Goal: Task Accomplishment & Management: Use online tool/utility

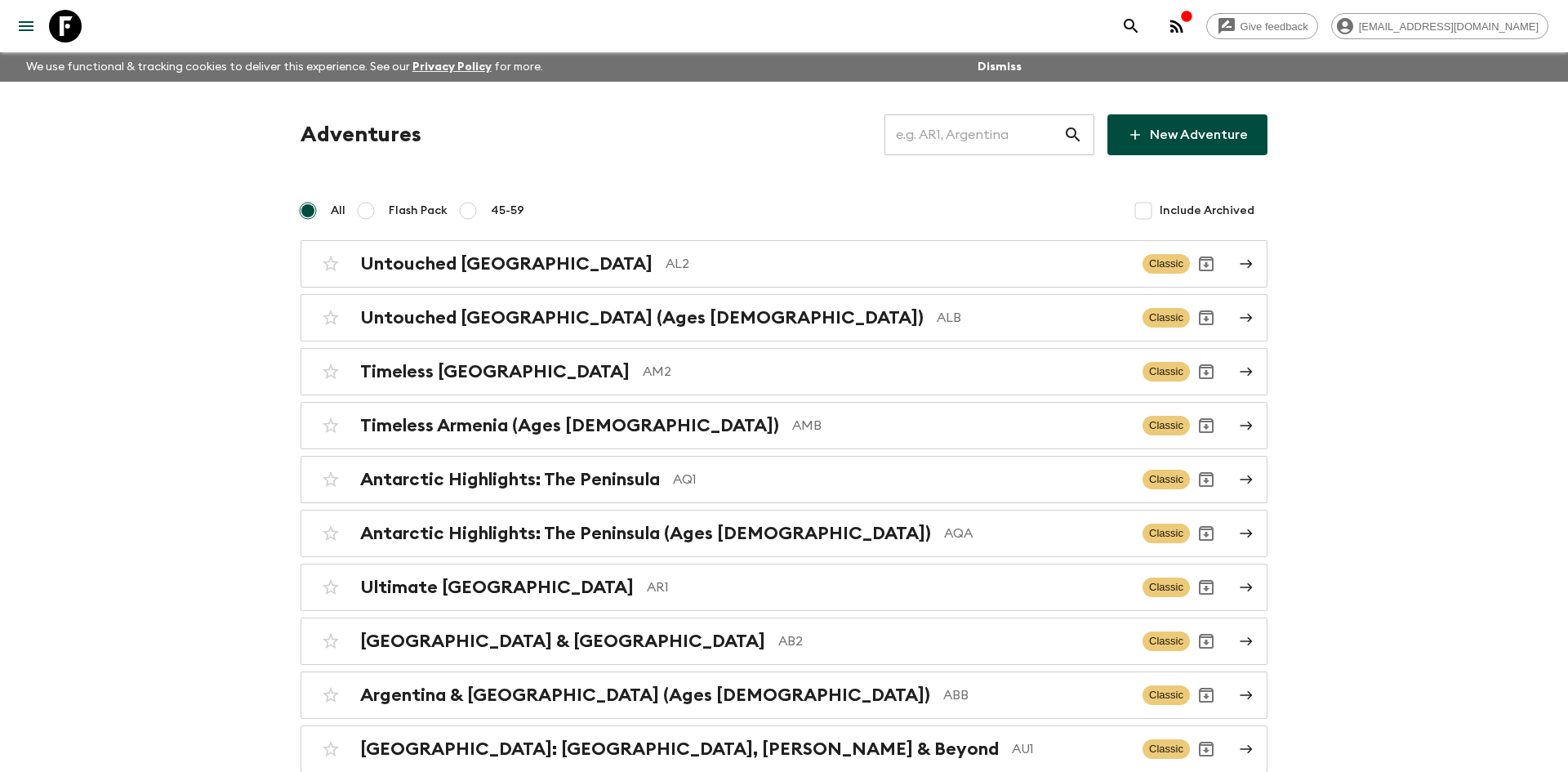
click at [937, 131] on input "text" at bounding box center [974, 135] width 178 height 46
type input "lk1"
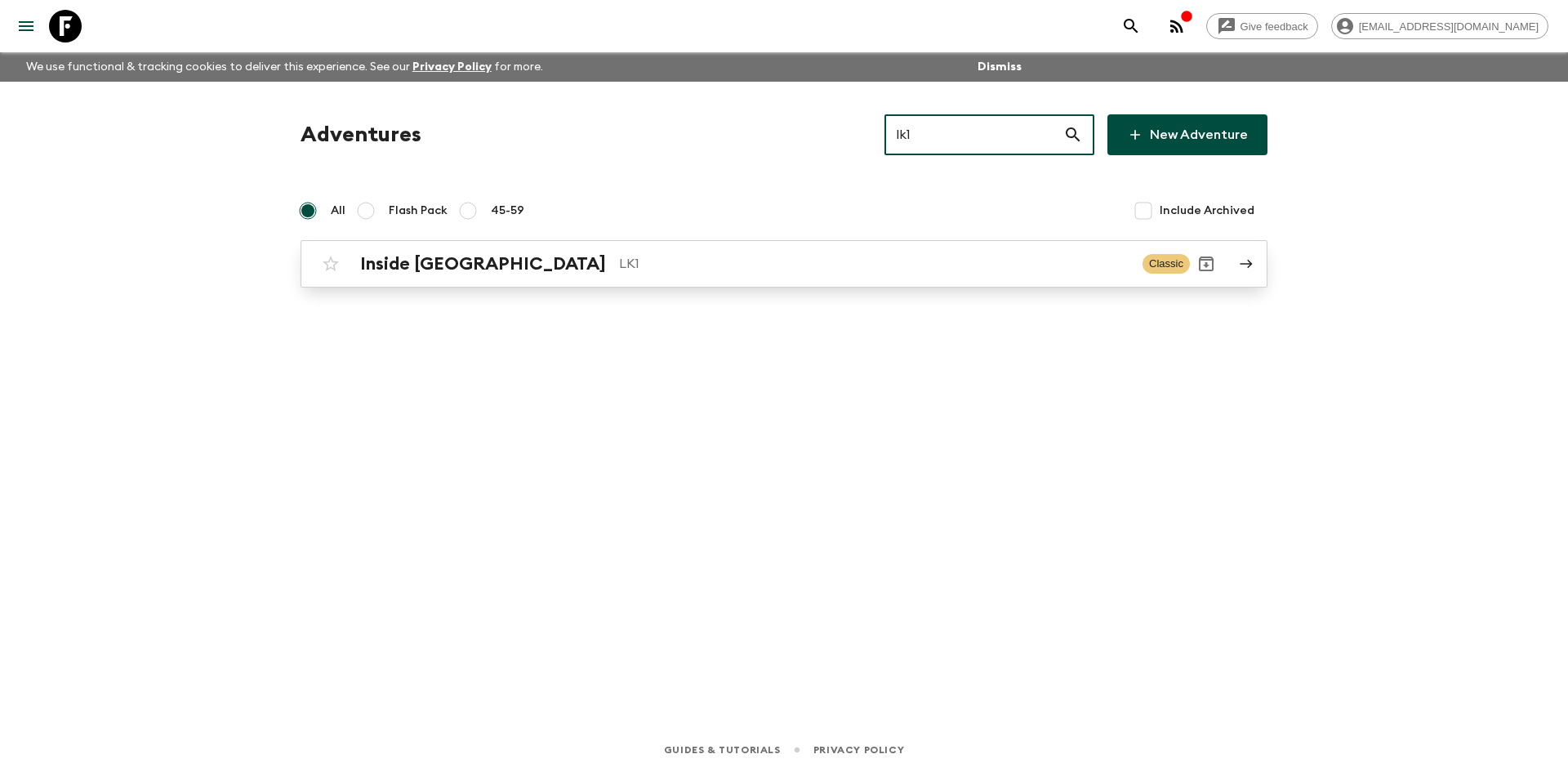
click at [513, 276] on div "Inside [GEOGRAPHIC_DATA] LK1 Classic" at bounding box center [752, 264] width 876 height 33
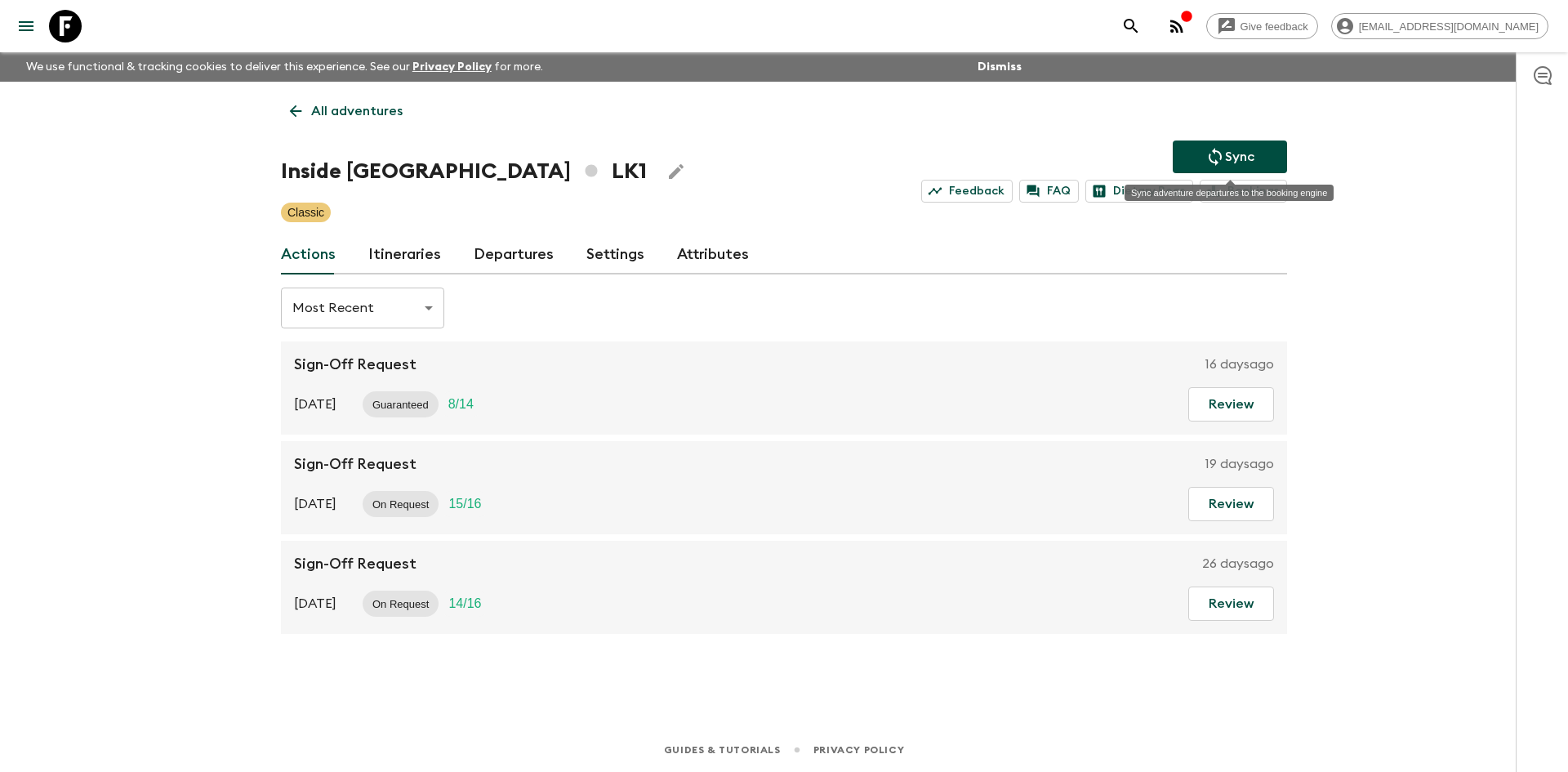
click at [1216, 149] on icon "Sync adventure departures to the booking engine" at bounding box center [1215, 157] width 20 height 20
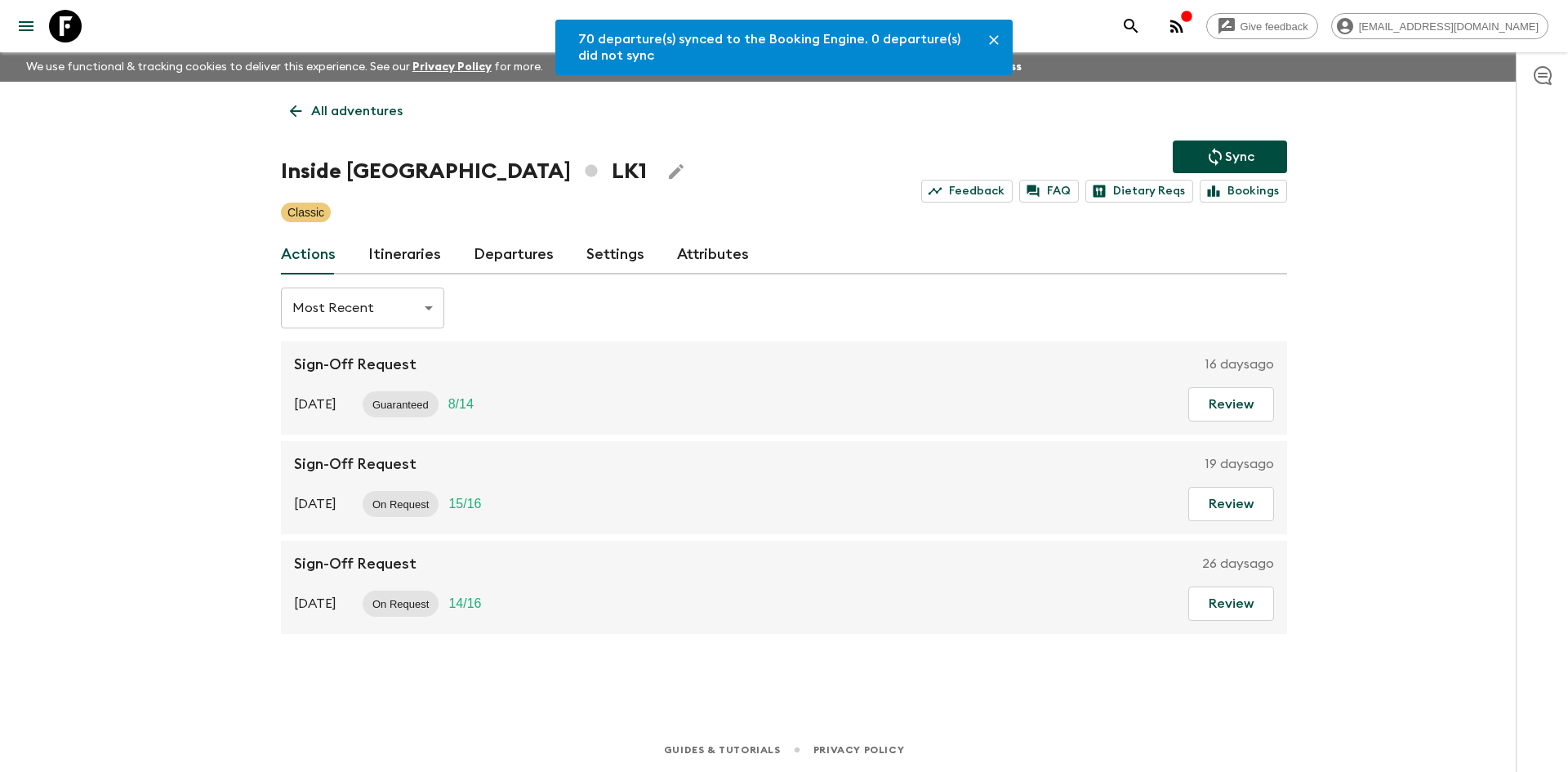
click at [532, 248] on link "Departures" at bounding box center [513, 255] width 80 height 40
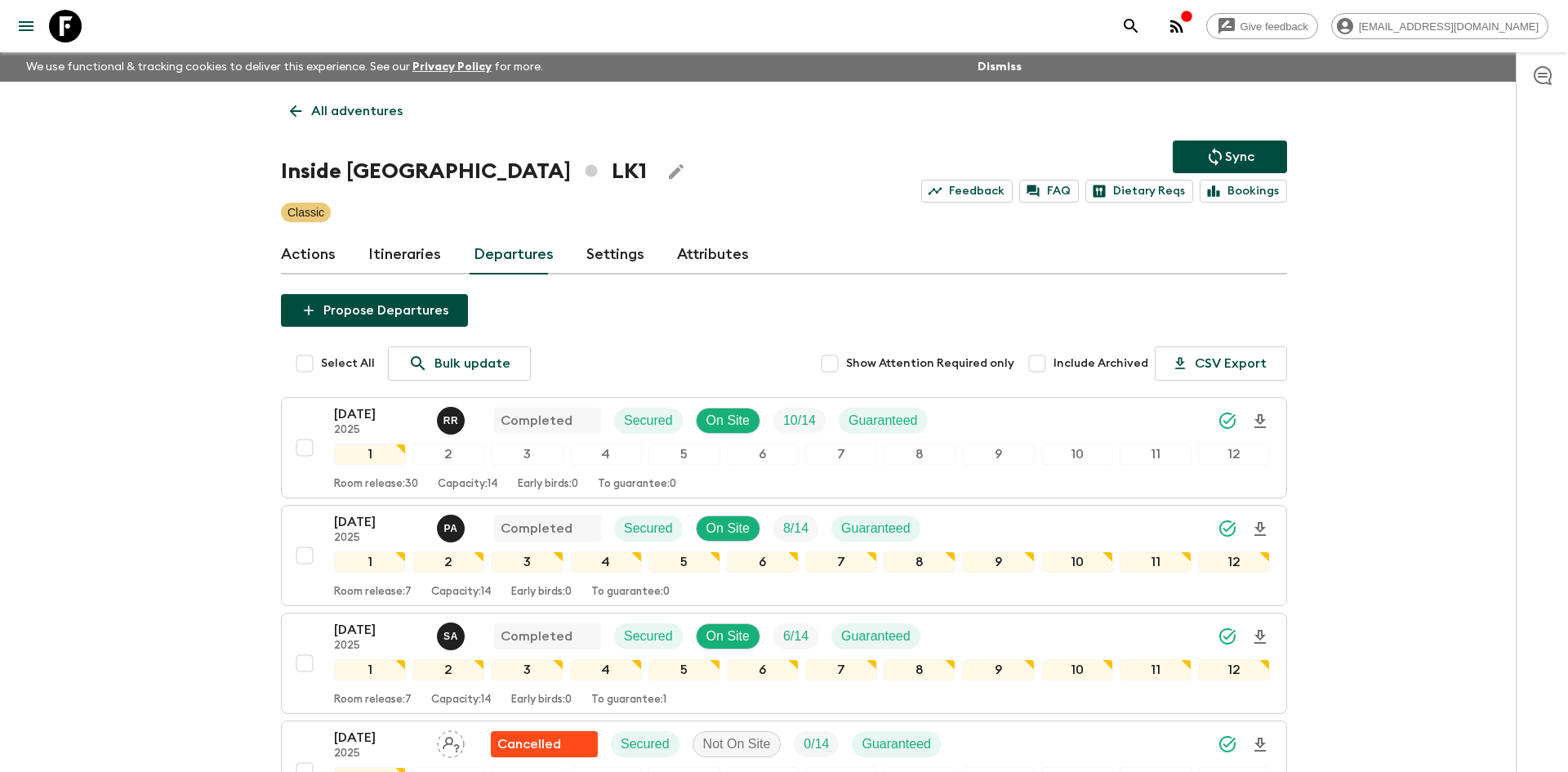
click at [370, 103] on p "All adventures" at bounding box center [357, 111] width 91 height 20
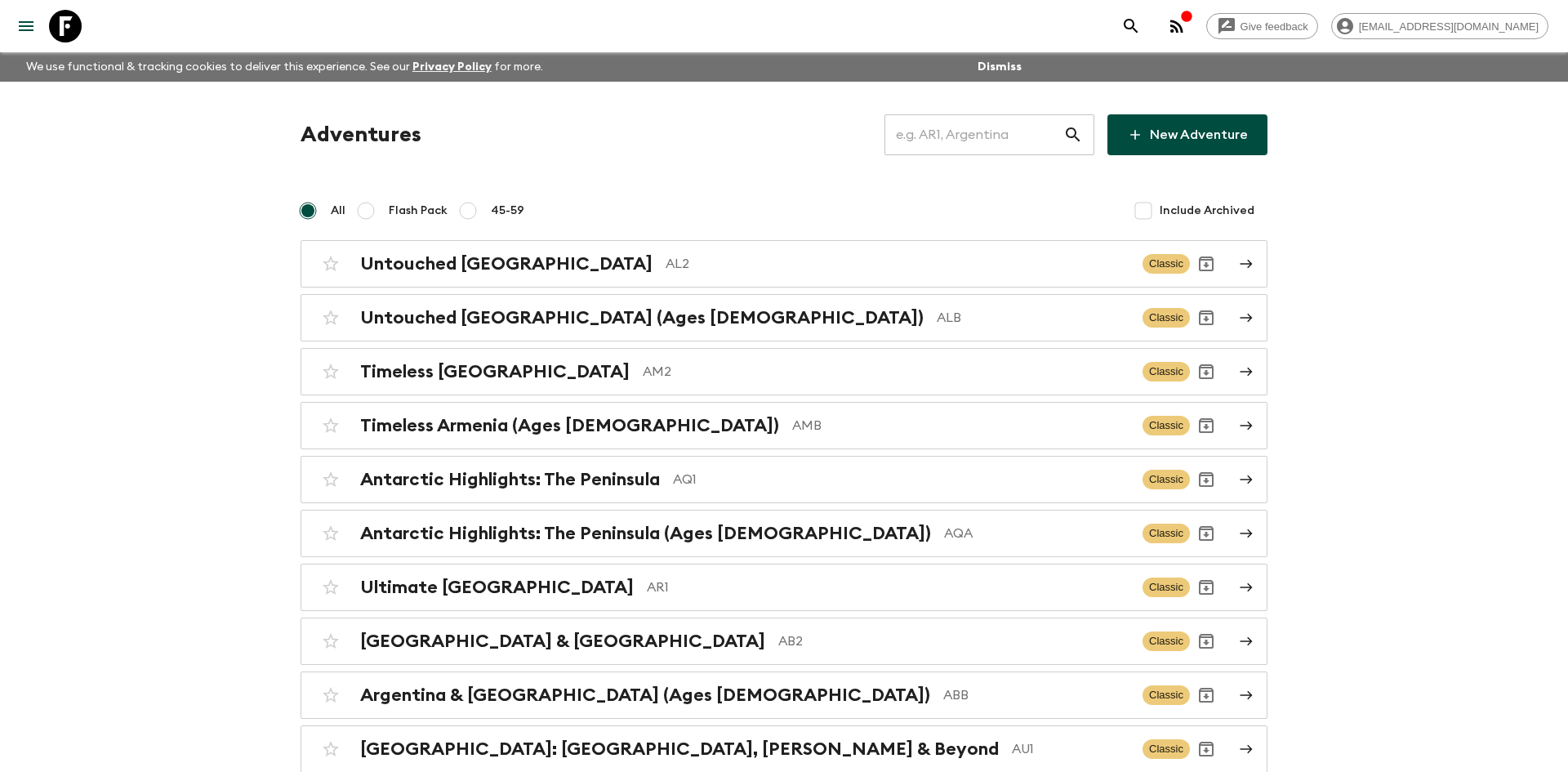
click at [947, 132] on input "text" at bounding box center [974, 135] width 178 height 46
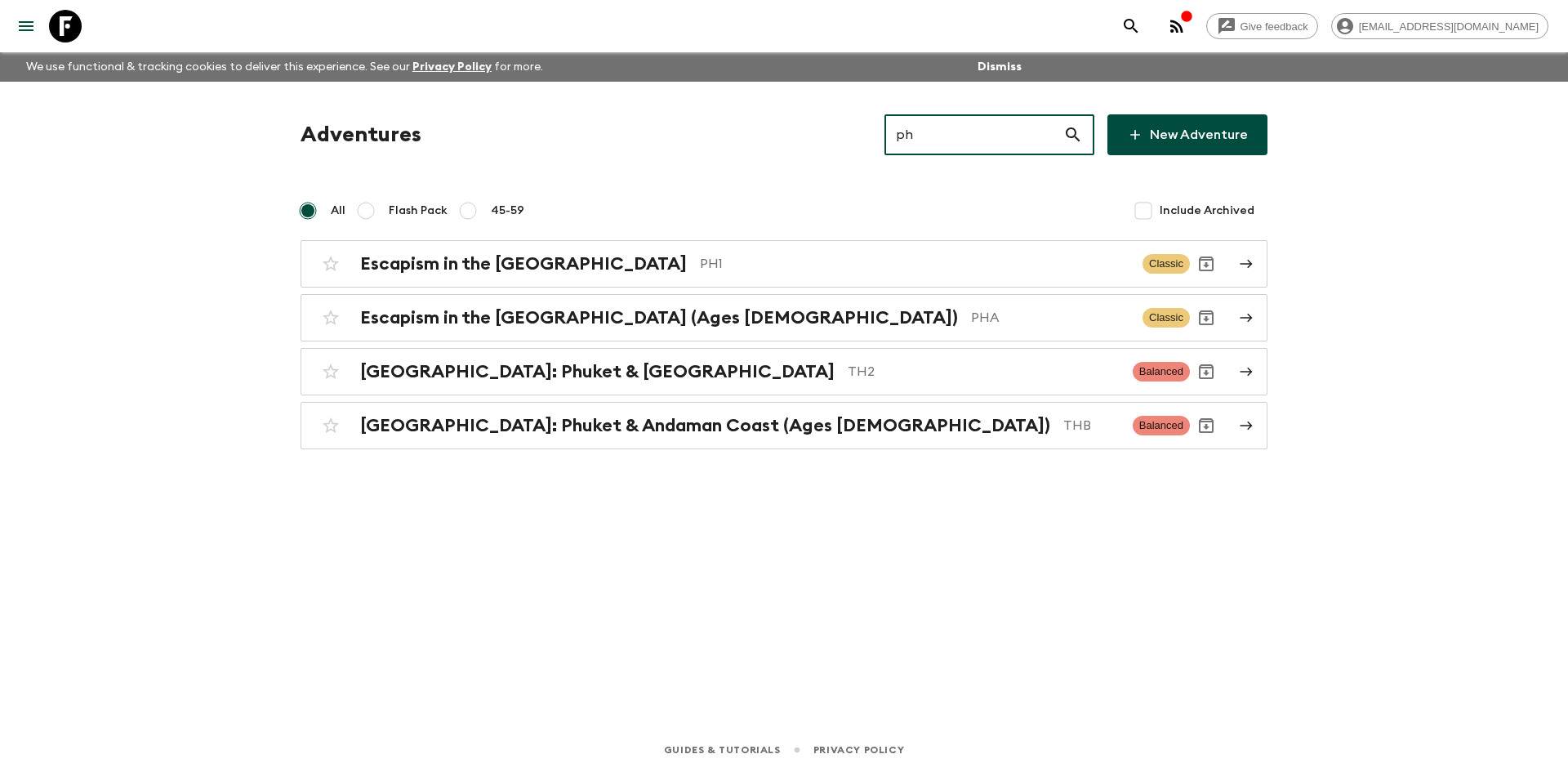
type input "ph1"
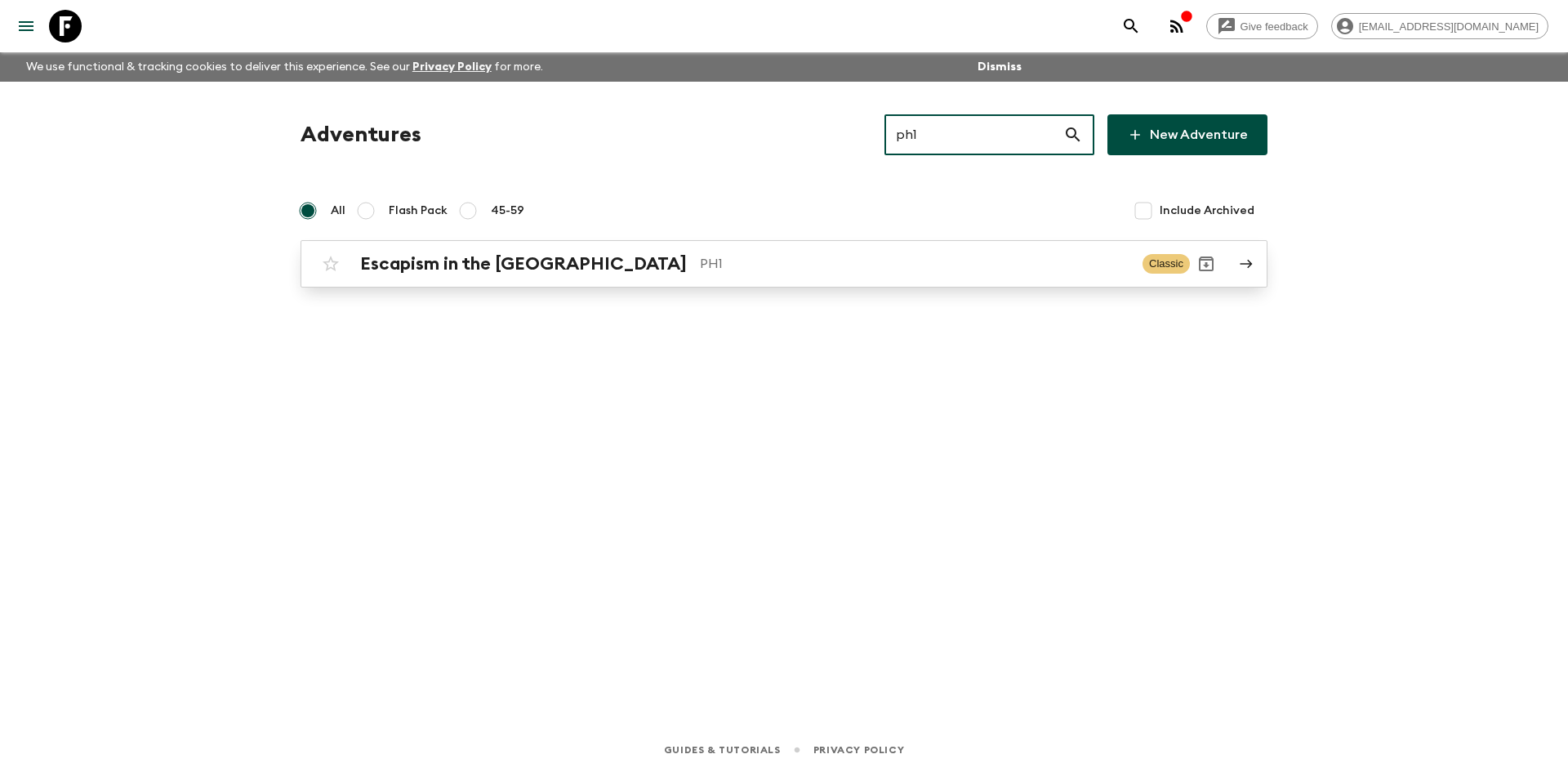
click at [565, 273] on h2 "Escapism in the [GEOGRAPHIC_DATA]" at bounding box center [523, 263] width 327 height 21
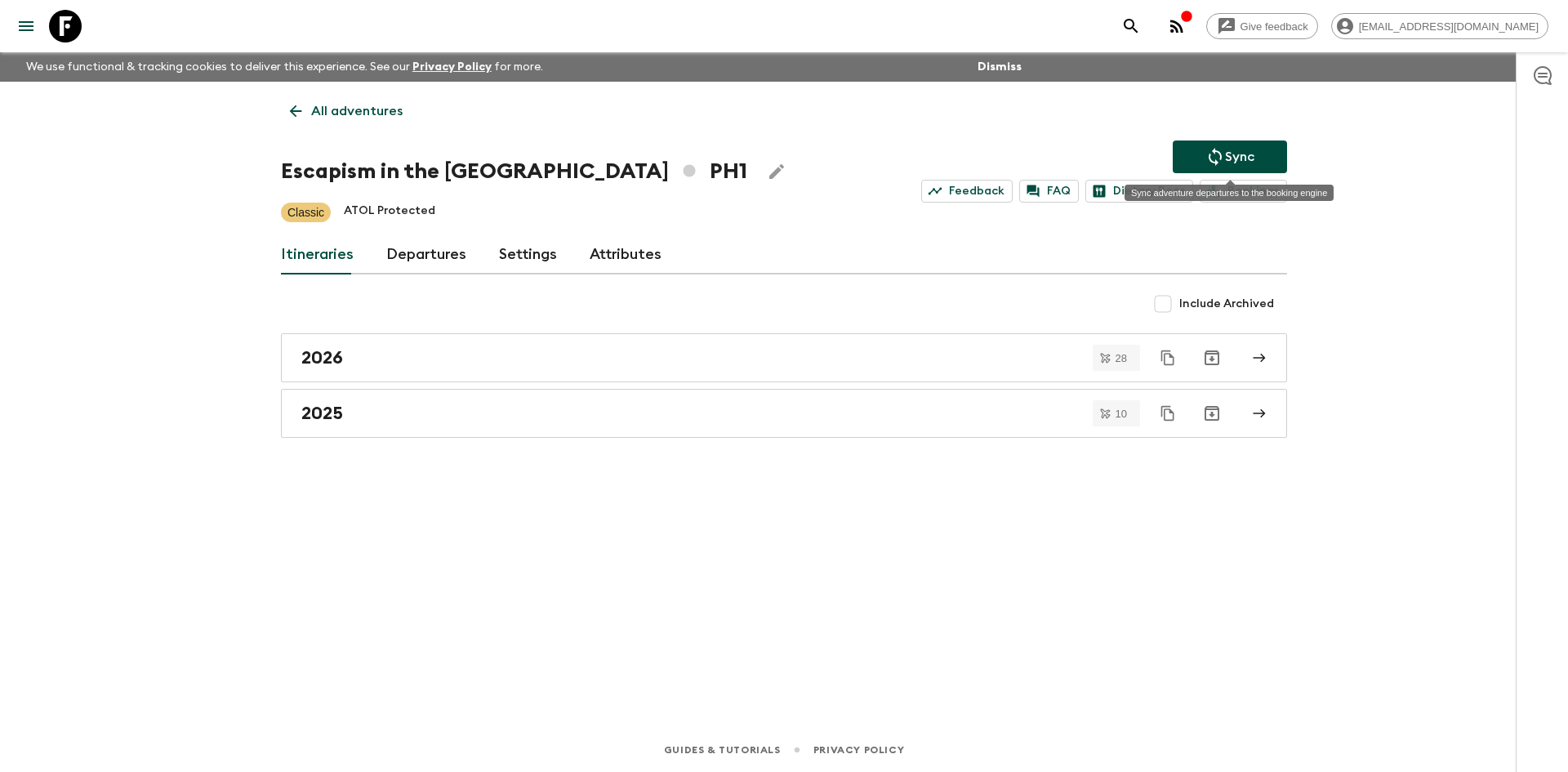
click at [1198, 156] on button "Sync" at bounding box center [1230, 157] width 114 height 33
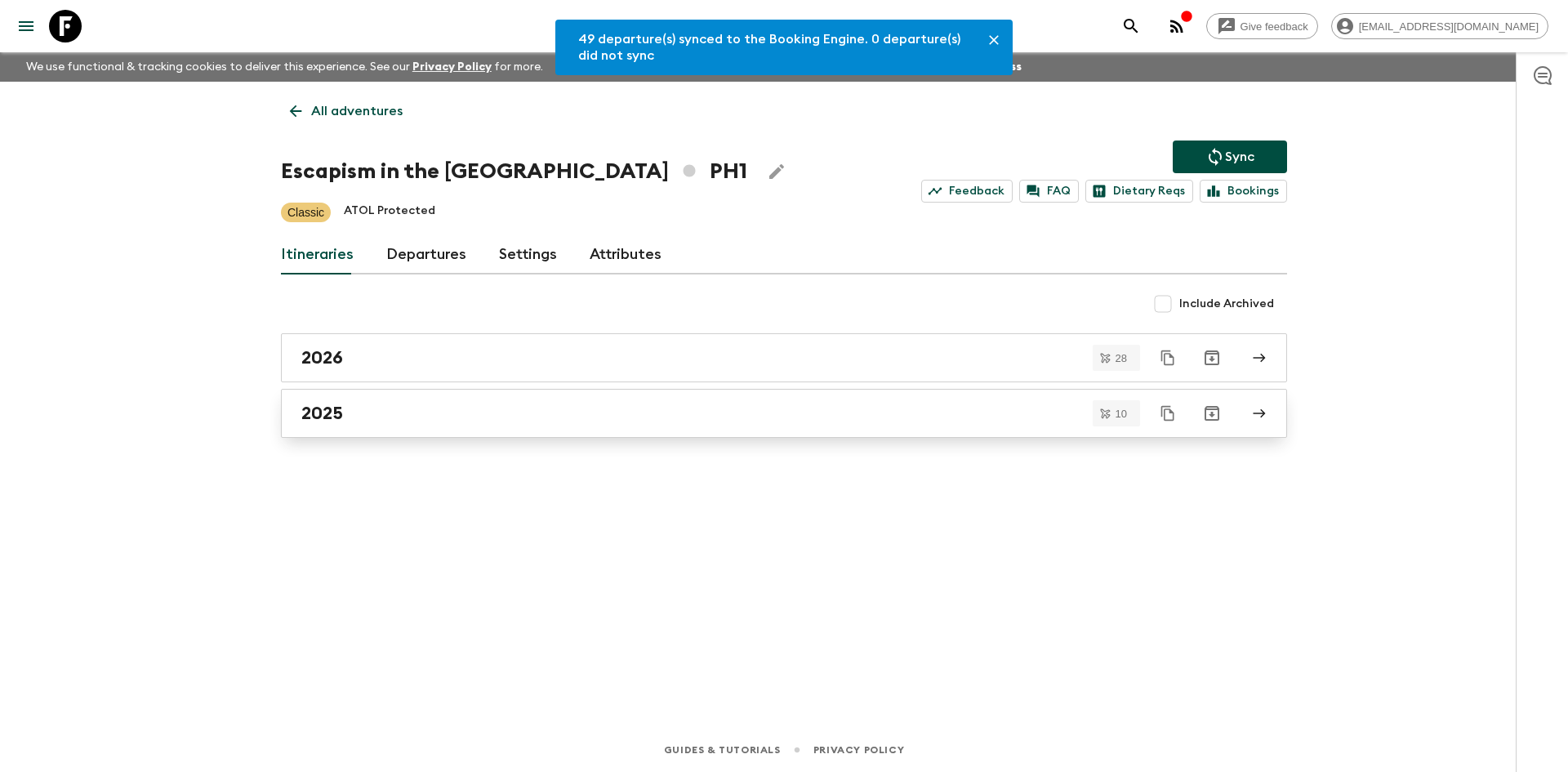
click at [844, 408] on div "2025" at bounding box center [768, 412] width 935 height 21
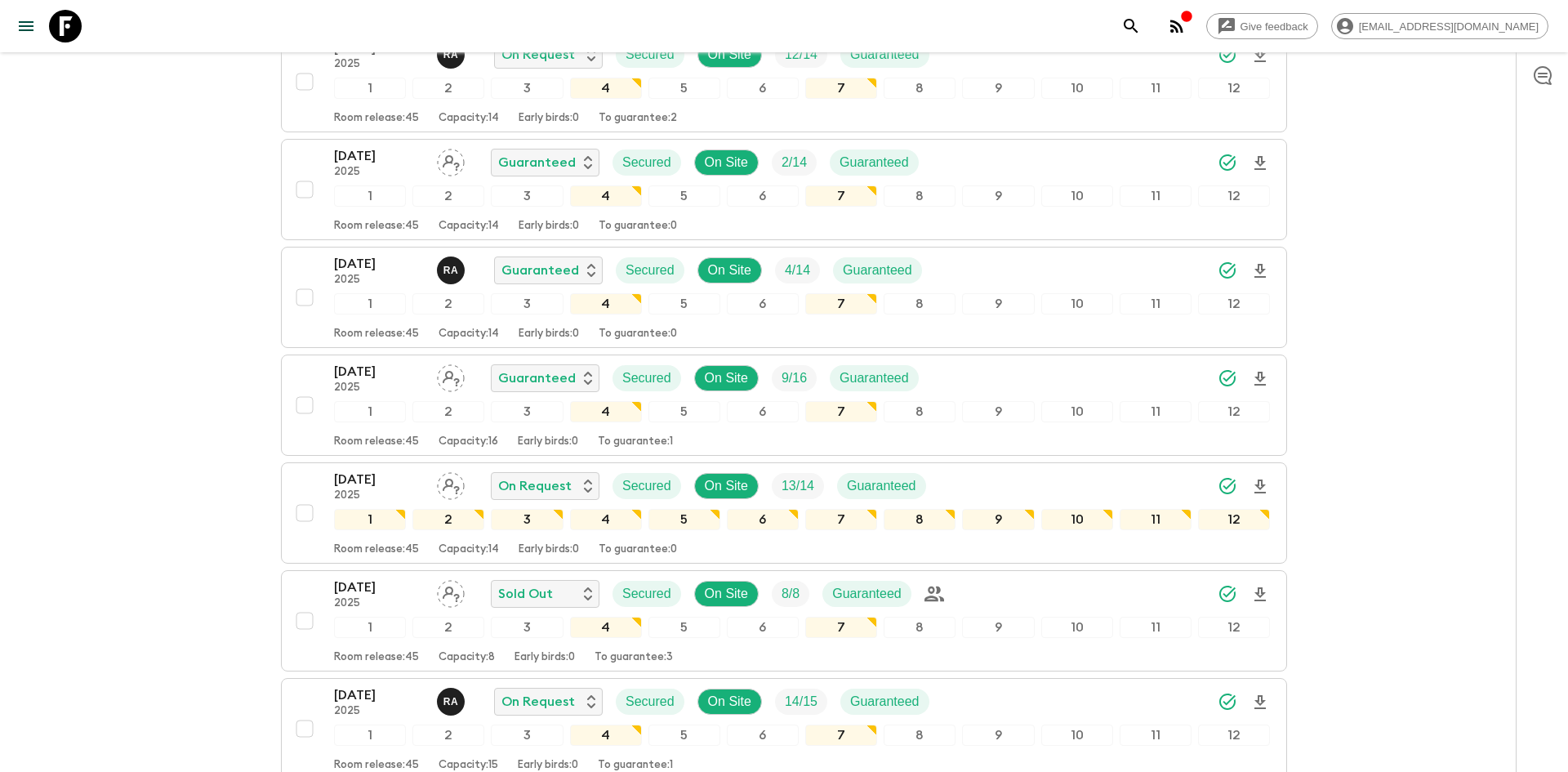
scroll to position [642, 0]
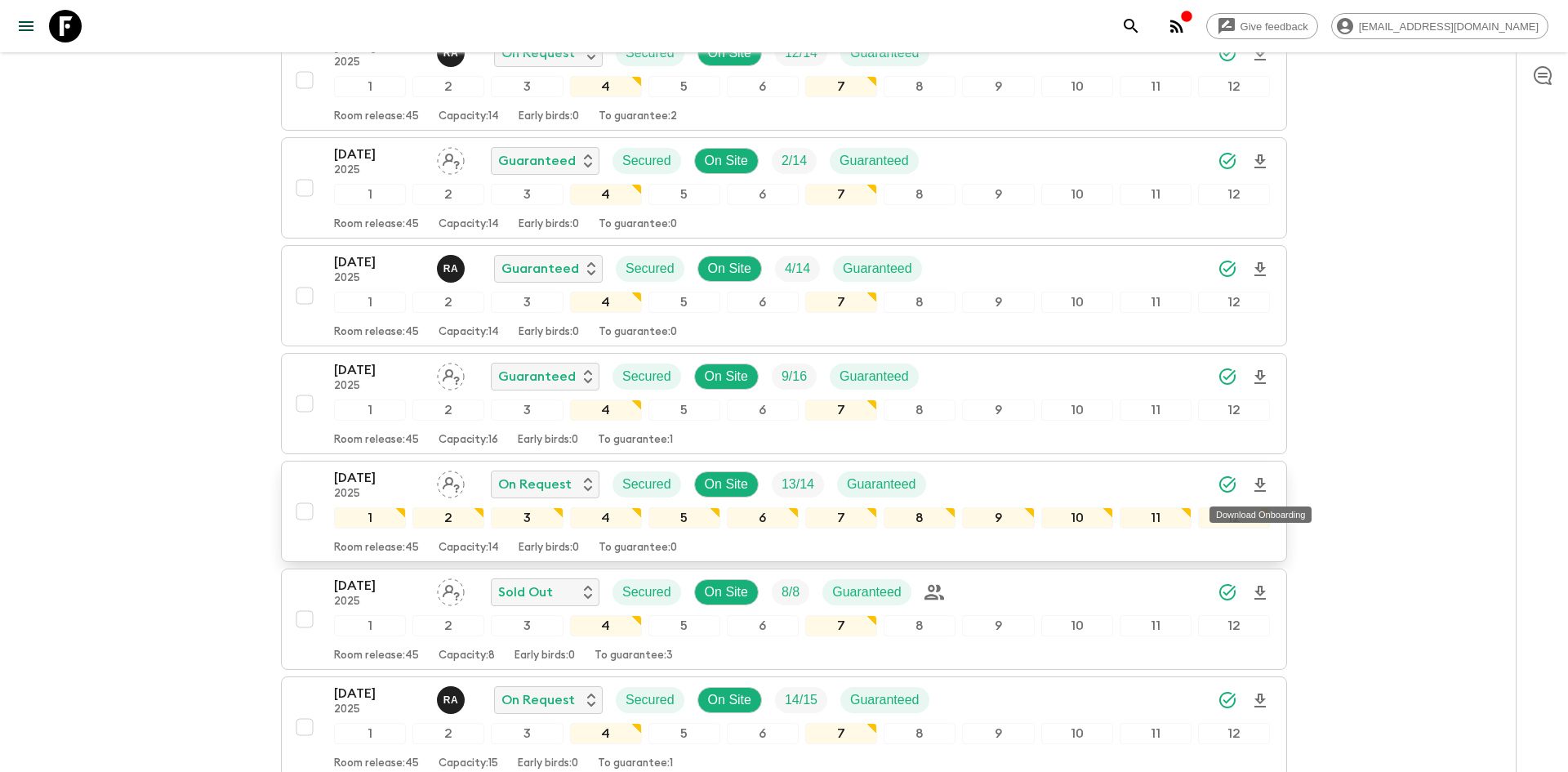
click at [1269, 483] on icon "Download Onboarding" at bounding box center [1261, 486] width 20 height 20
